Goal: Task Accomplishment & Management: Manage account settings

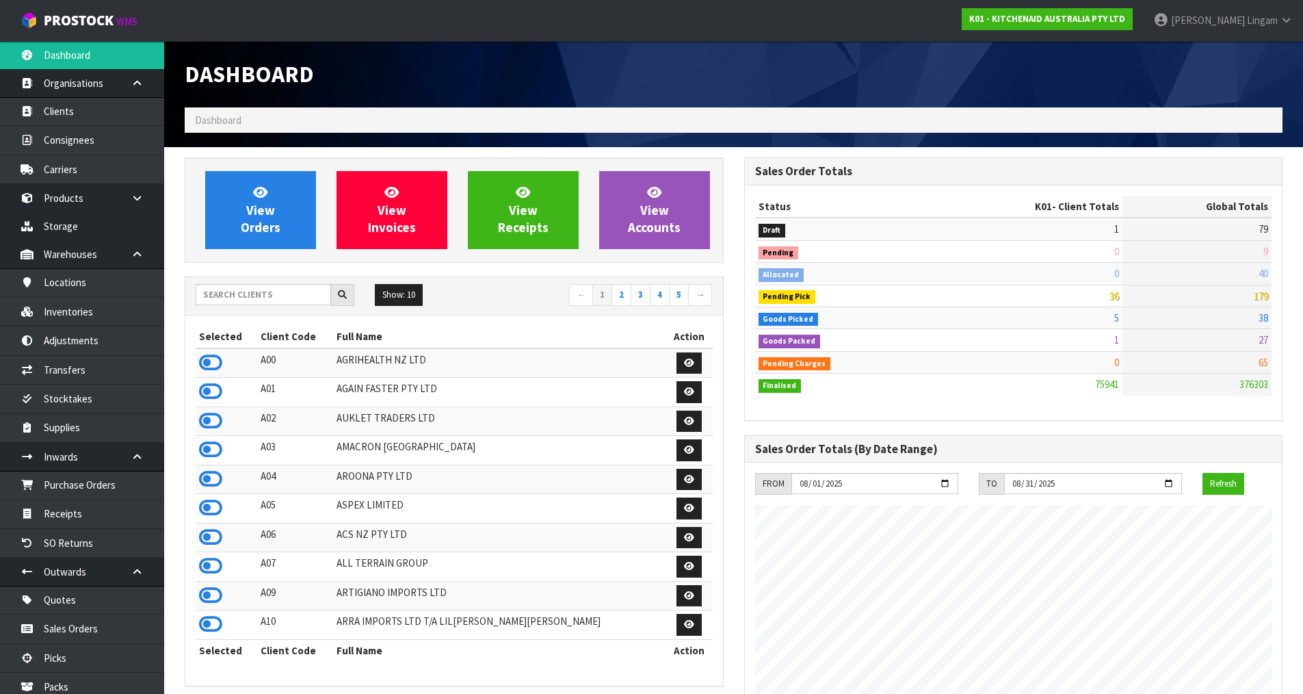
scroll to position [1036, 559]
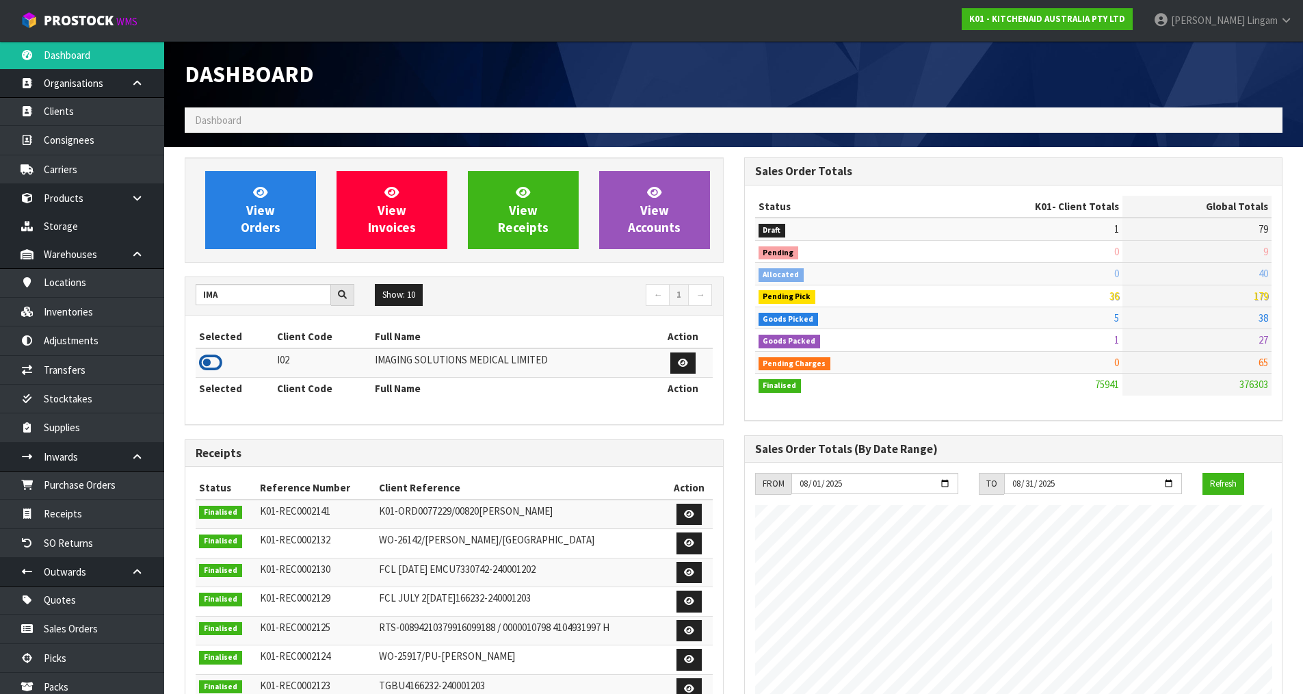
type input "IMA"
click at [214, 363] on icon at bounding box center [210, 362] width 23 height 21
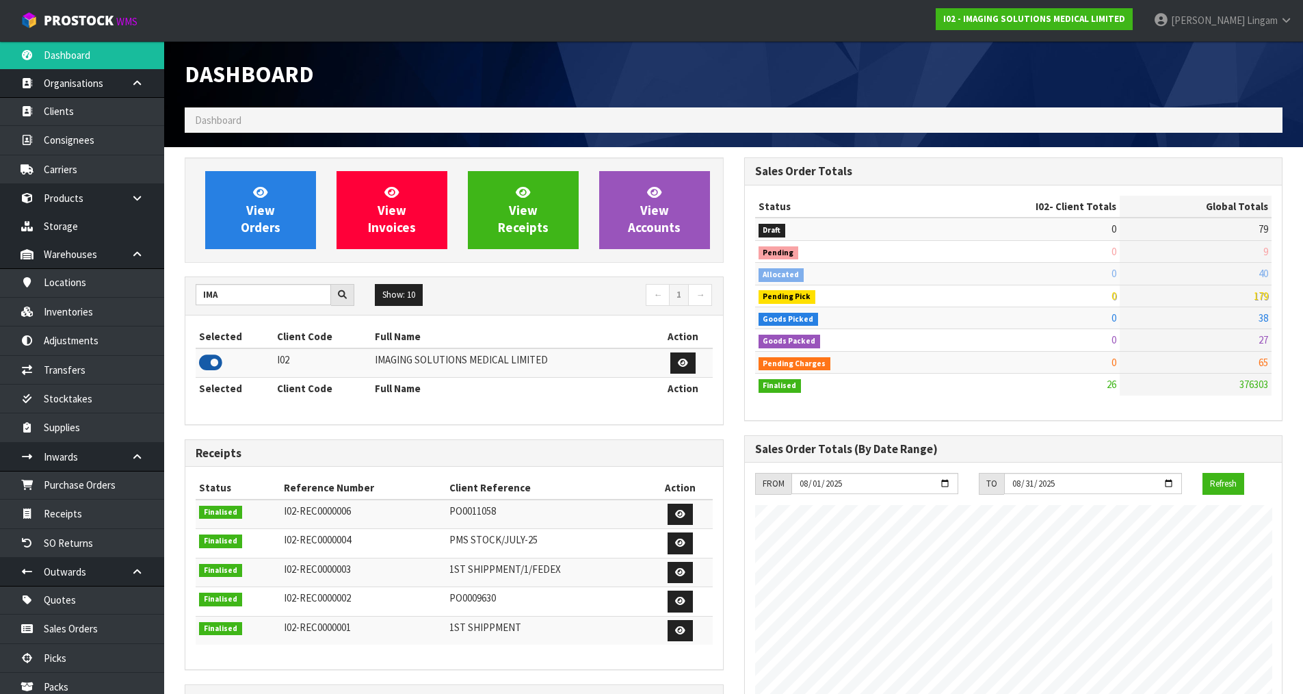
scroll to position [837, 559]
click at [98, 200] on link "Products" at bounding box center [82, 198] width 164 height 28
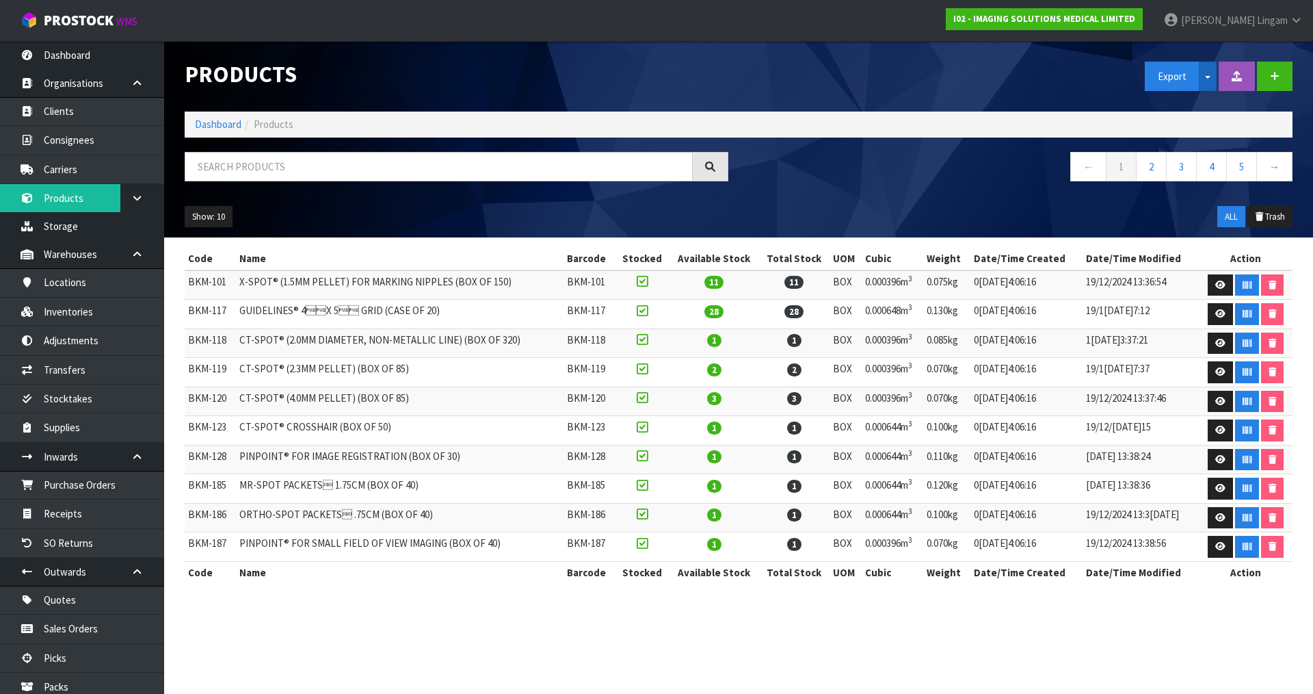
click at [1209, 81] on button "Split button!" at bounding box center [1208, 76] width 18 height 29
click at [1201, 122] on link "Measurements" at bounding box center [1200, 125] width 108 height 18
click at [339, 172] on input "text" at bounding box center [439, 166] width 508 height 29
paste input "BKM-784"
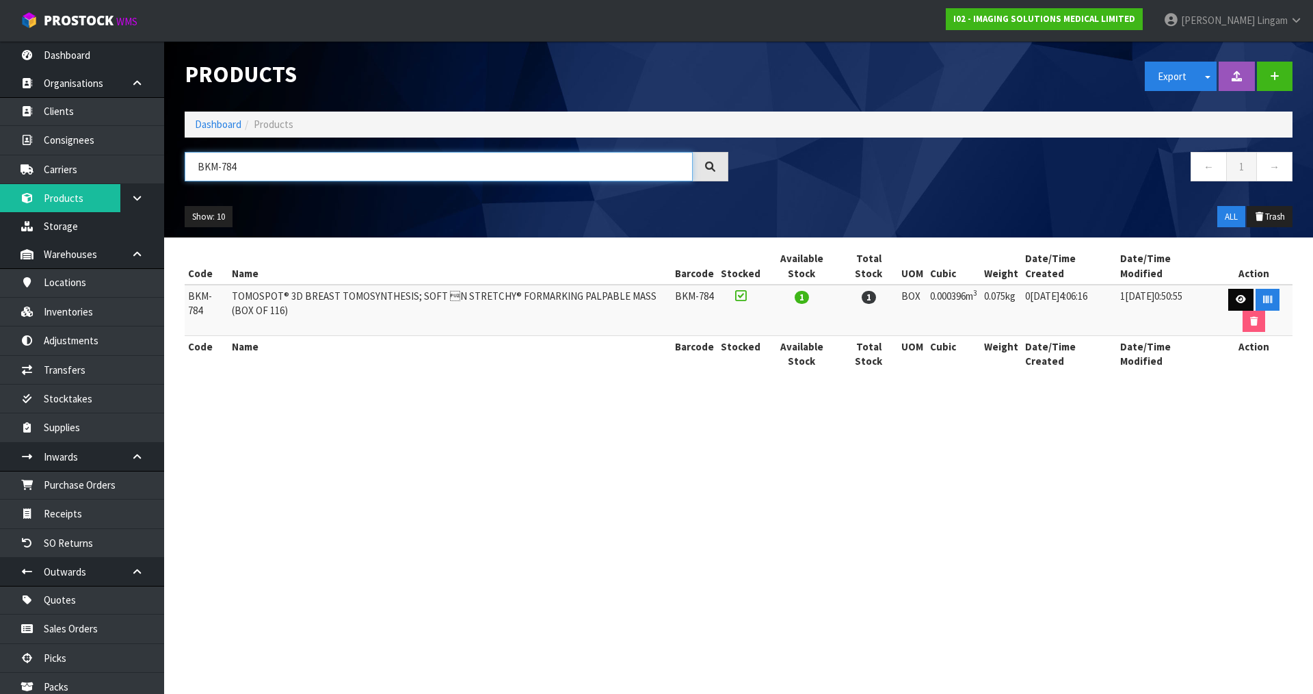
type input "BKM-784"
click at [1243, 305] on link at bounding box center [1241, 300] width 25 height 22
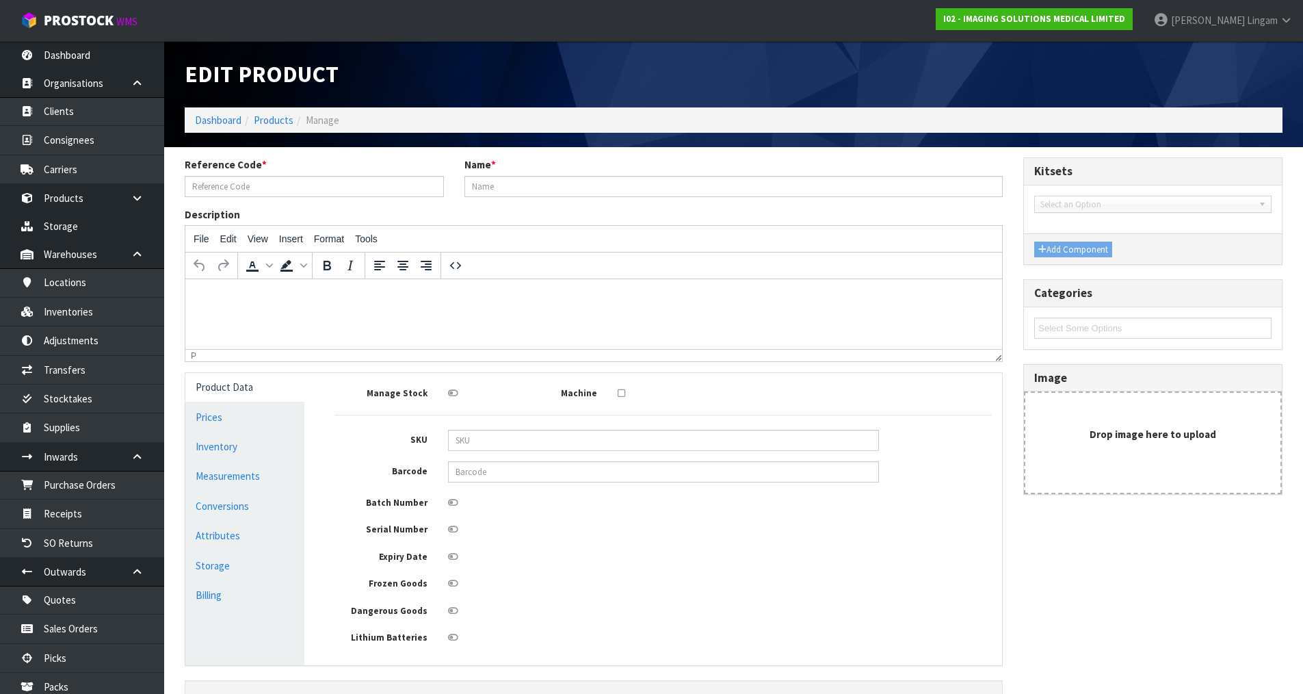
type input "BKM-784"
type input "TOMOSPOT® 3D BREAST TOMOSYNTHESIS; SOFT N STRETCHY® FORMARKING PALPABLE MASS (…"
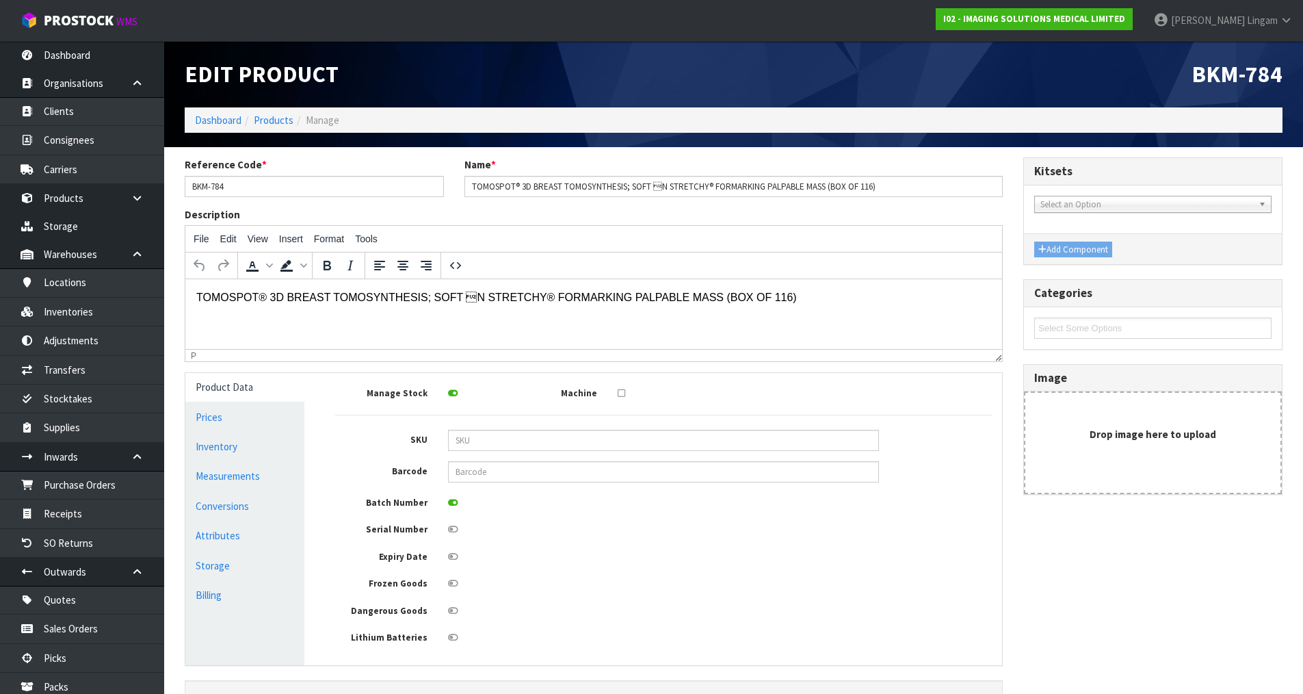
click at [451, 555] on icon at bounding box center [453, 556] width 10 height 9
click at [0, 0] on input "checkbox" at bounding box center [0, 0] width 0 height 0
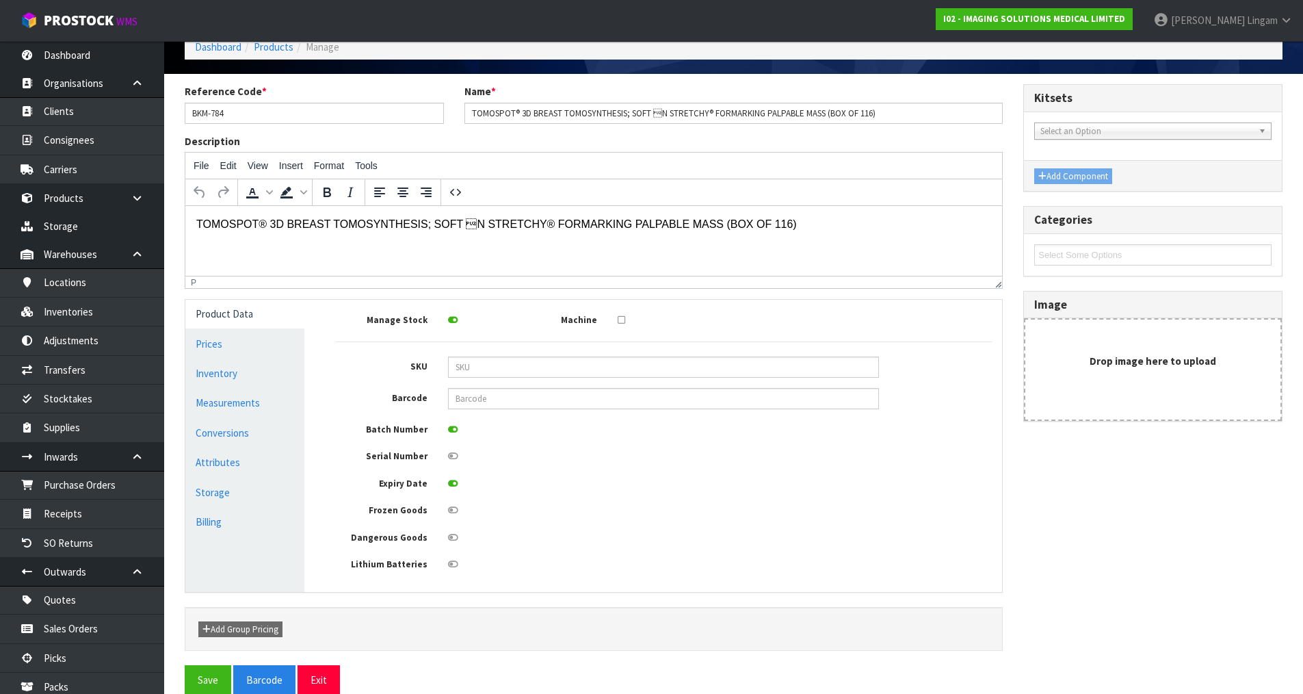
scroll to position [95, 0]
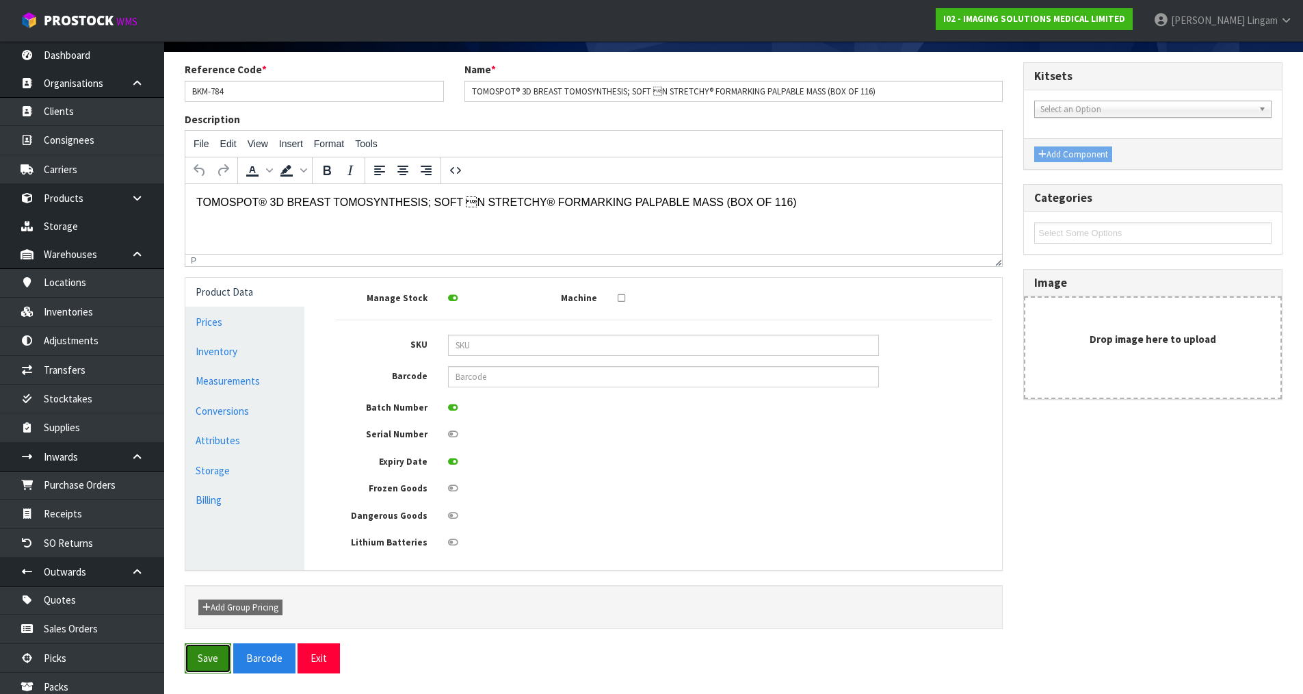
click at [209, 658] on button "Save" at bounding box center [208, 657] width 47 height 29
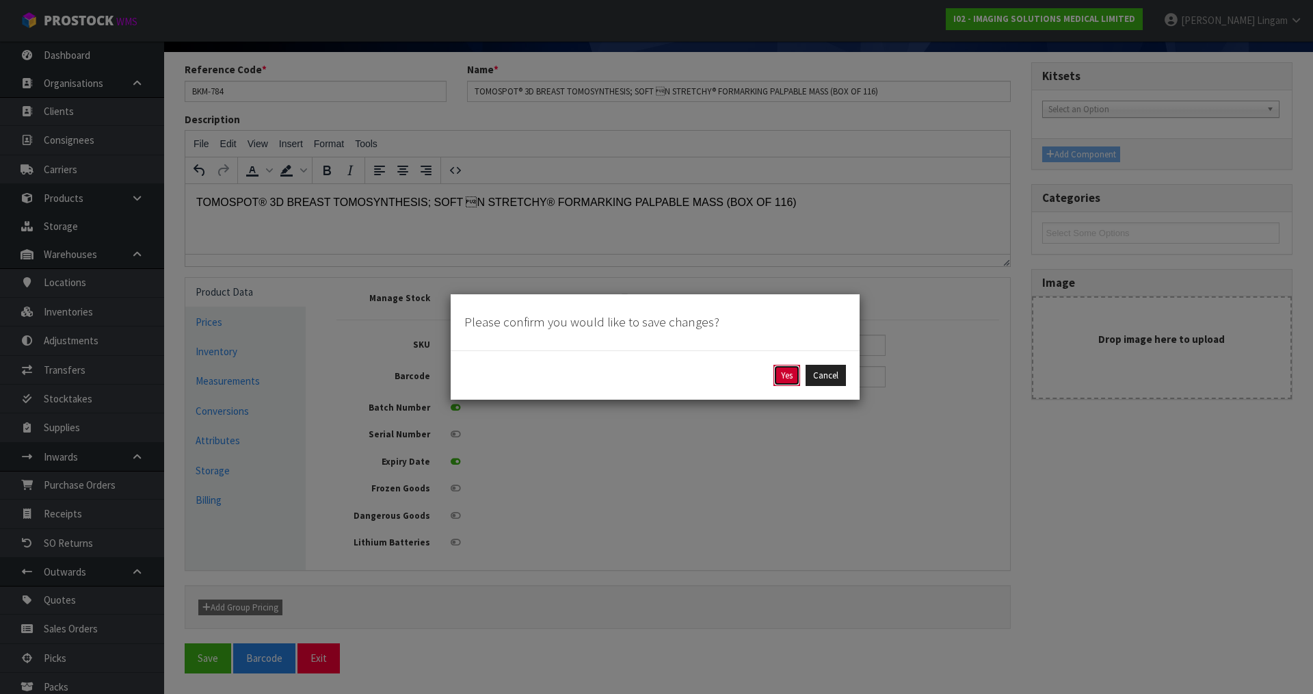
click at [778, 369] on button "Yes" at bounding box center [787, 376] width 27 height 22
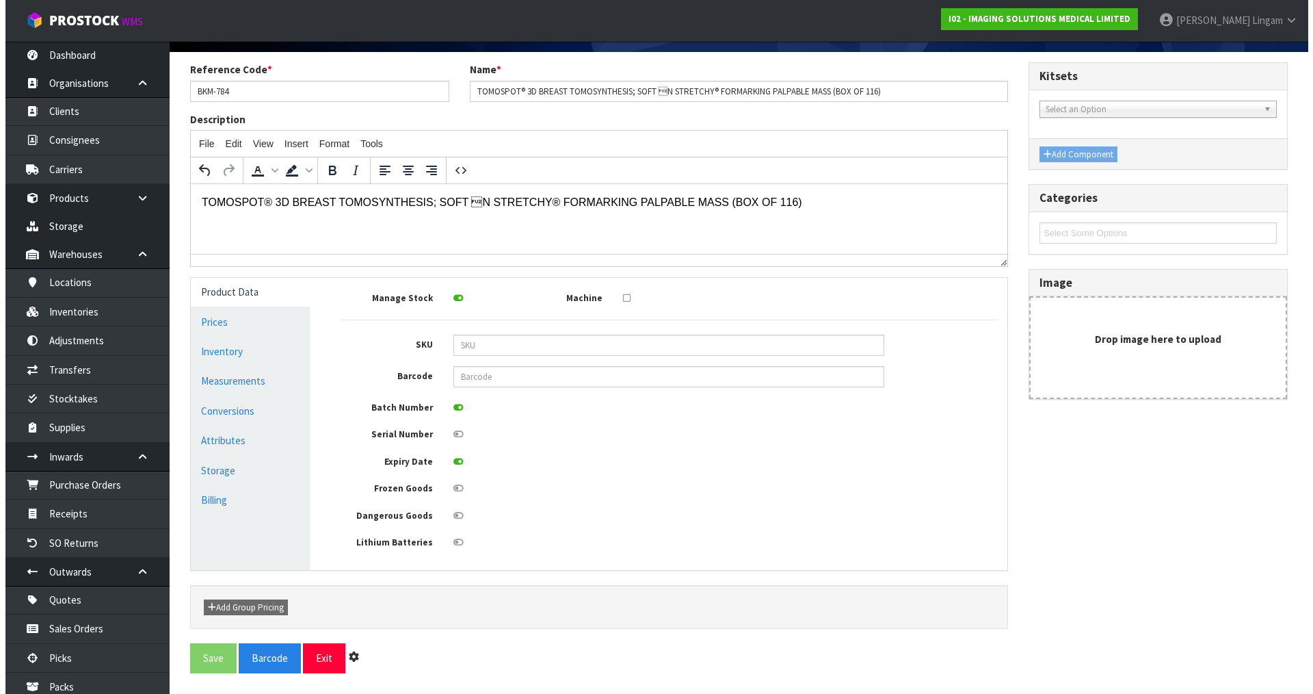
scroll to position [0, 0]
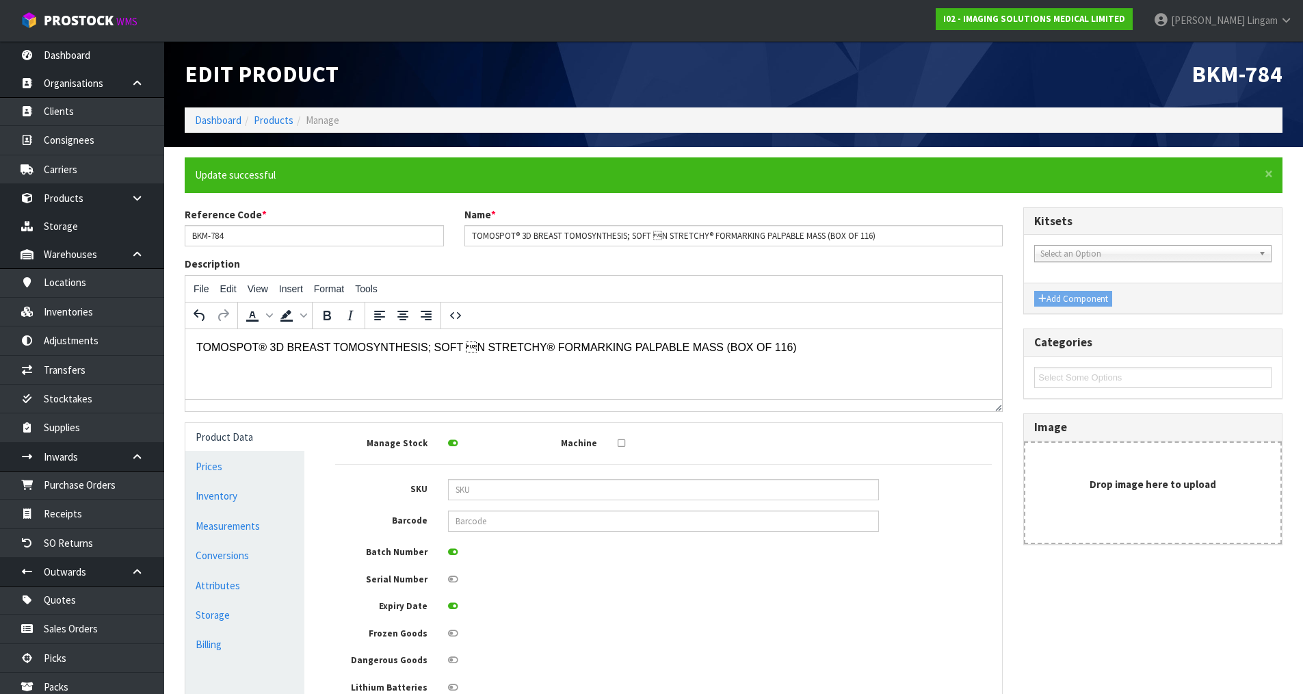
click at [620, 621] on div "Manage Stock Machine SKU Barcode Batch Number Serial Number Expiry Date Frozen …" at bounding box center [663, 563] width 657 height 261
drag, startPoint x: 248, startPoint y: 233, endPoint x: 179, endPoint y: 244, distance: 69.8
click at [179, 244] on div "Reference Code * BKM-784" at bounding box center [314, 226] width 280 height 39
click at [63, 196] on link "Products" at bounding box center [82, 198] width 164 height 28
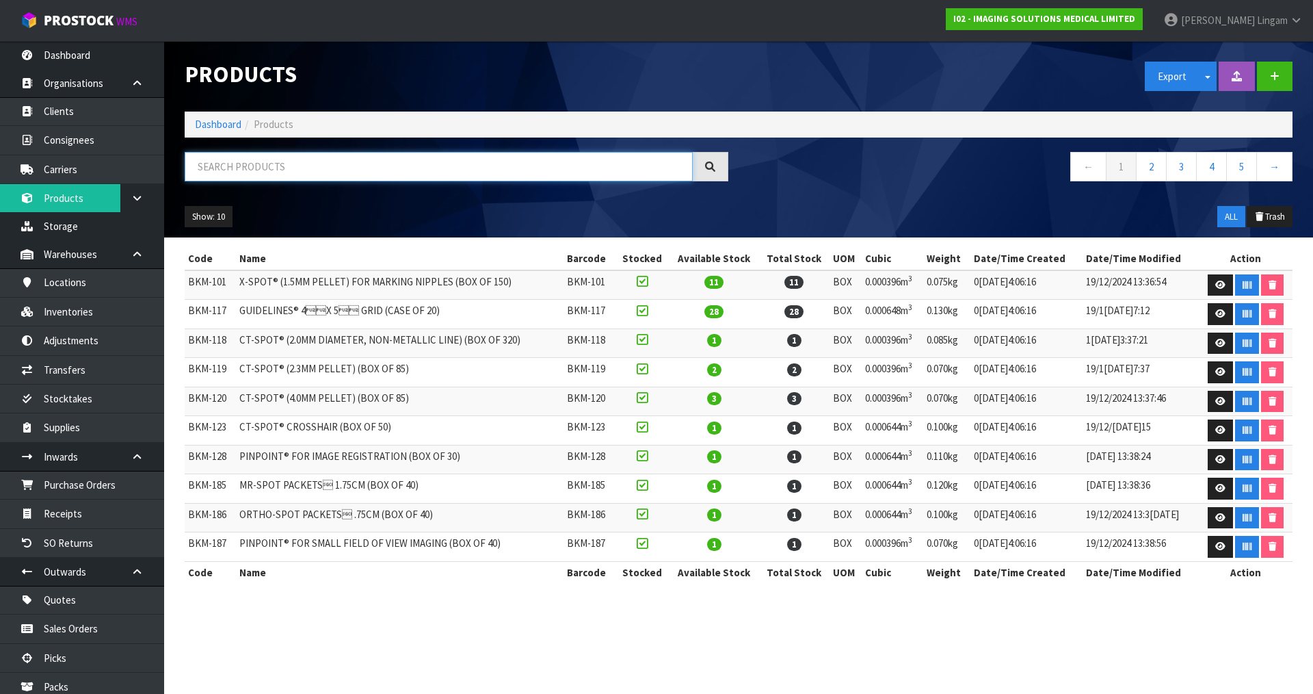
click at [484, 167] on input "text" at bounding box center [439, 166] width 508 height 29
paste input "BKM-784"
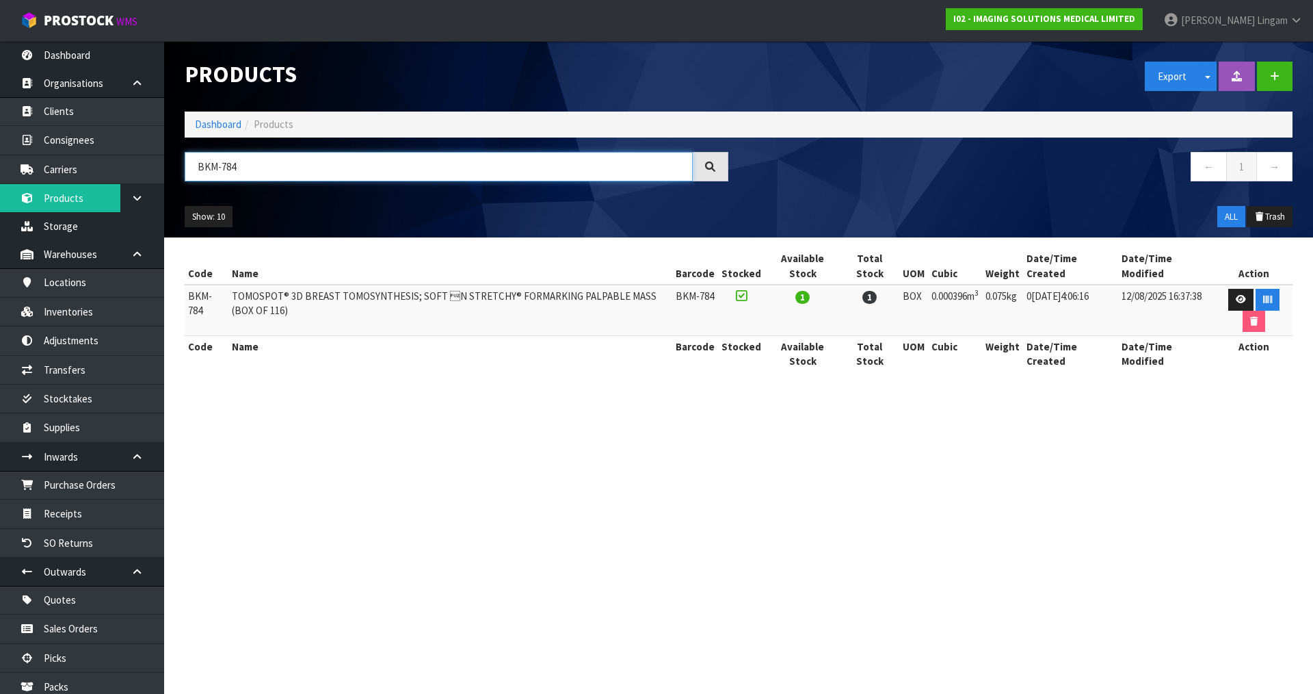
type input "BKM-784"
